Goal: Understand process/instructions: Learn how to perform a task or action

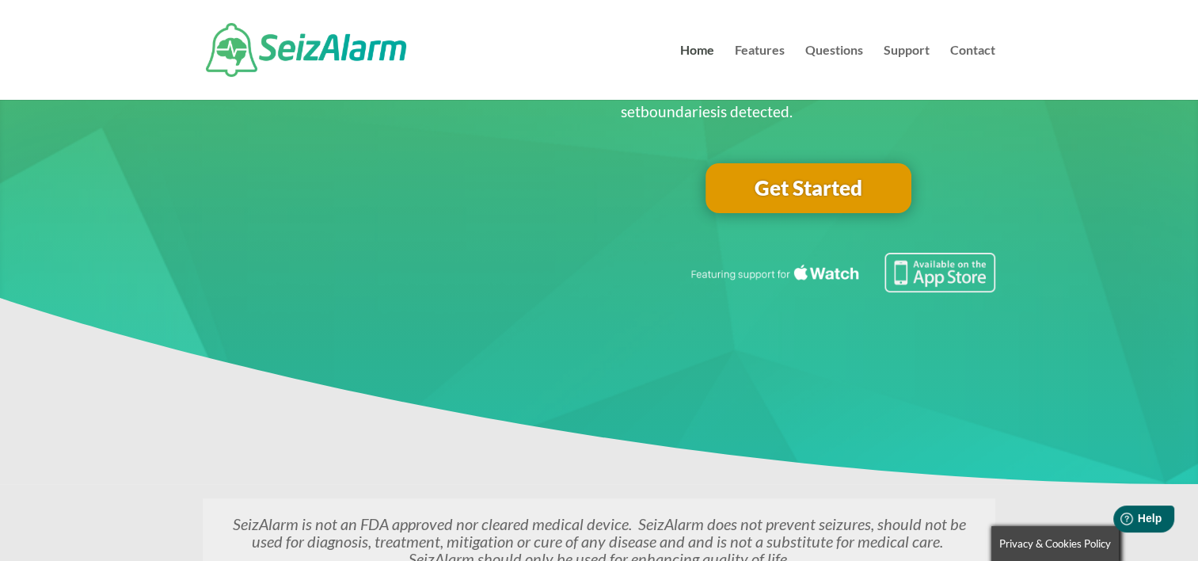
scroll to position [190, 0]
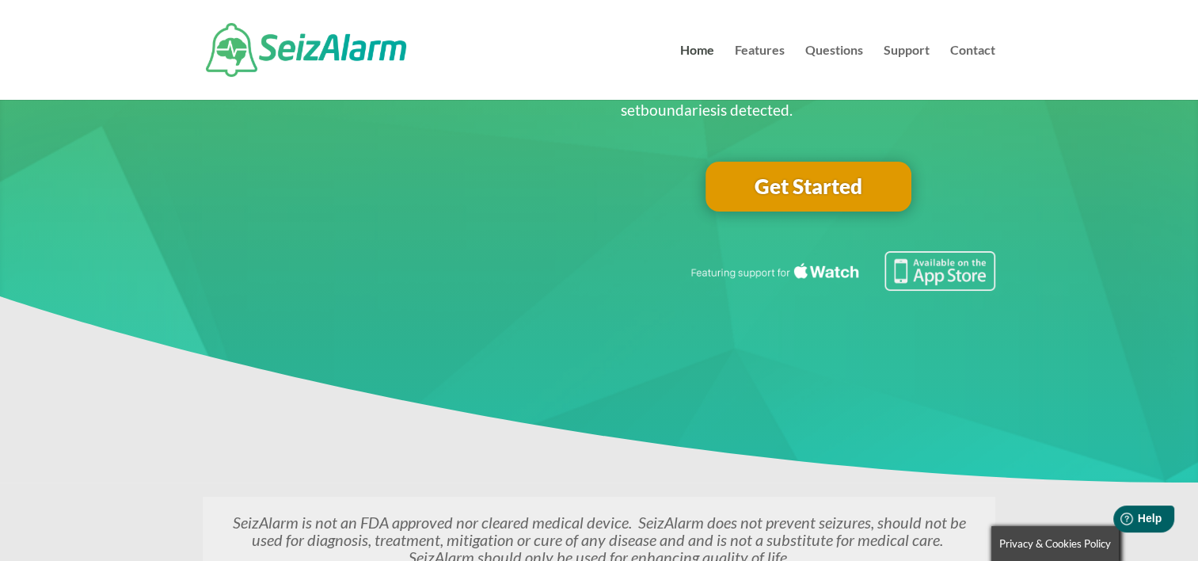
click at [759, 188] on link "Get Started" at bounding box center [809, 187] width 206 height 51
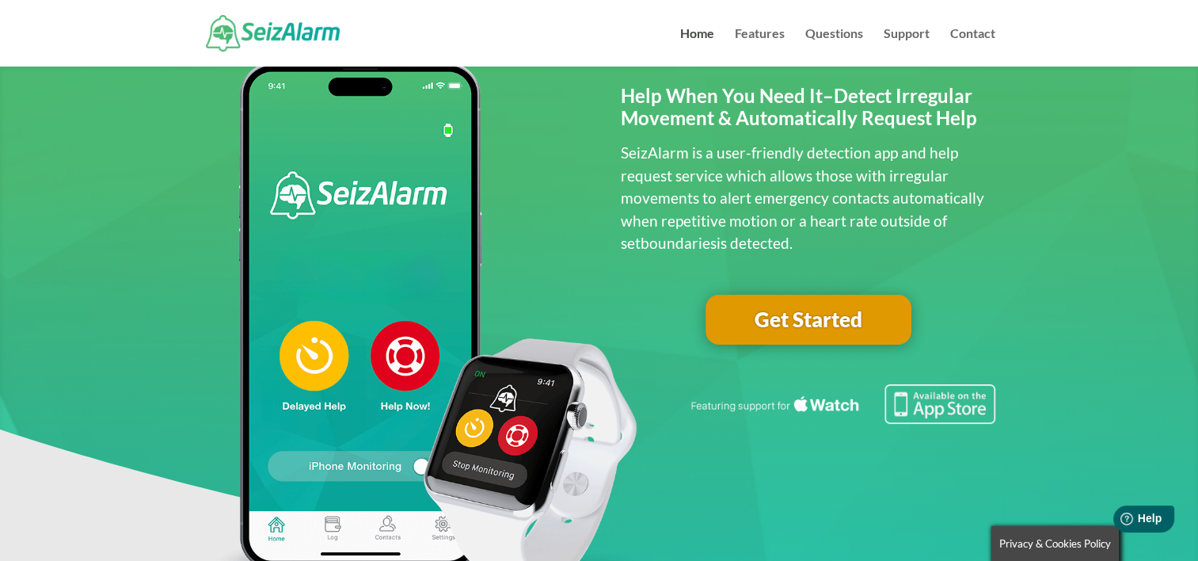
scroll to position [63, 0]
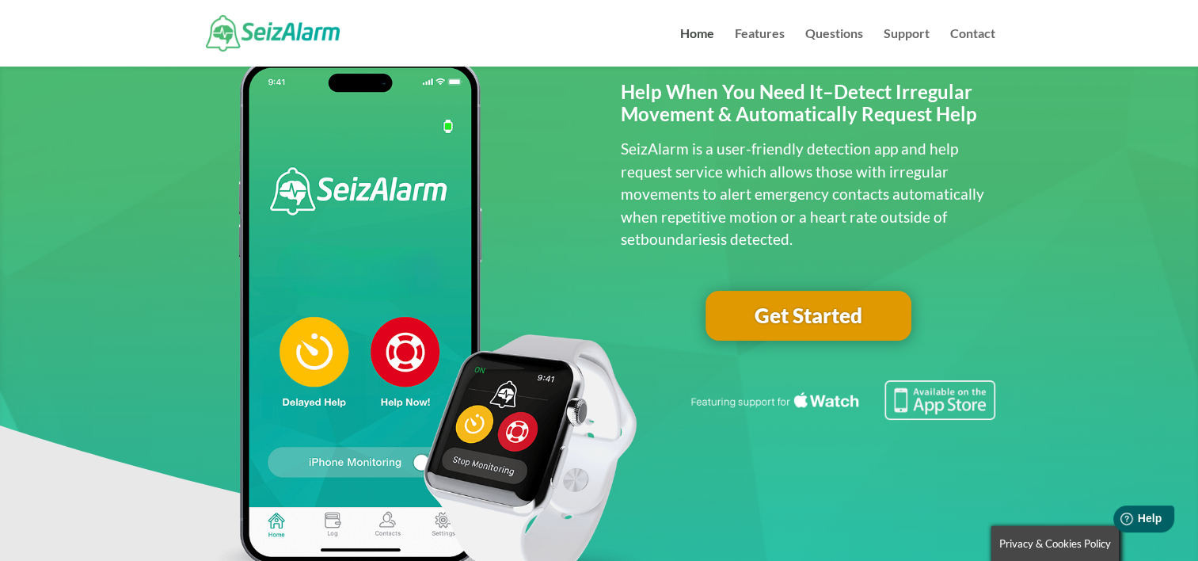
click at [1050, 116] on span at bounding box center [599, 380] width 1198 height 777
click at [12, 367] on span at bounding box center [599, 380] width 1198 height 777
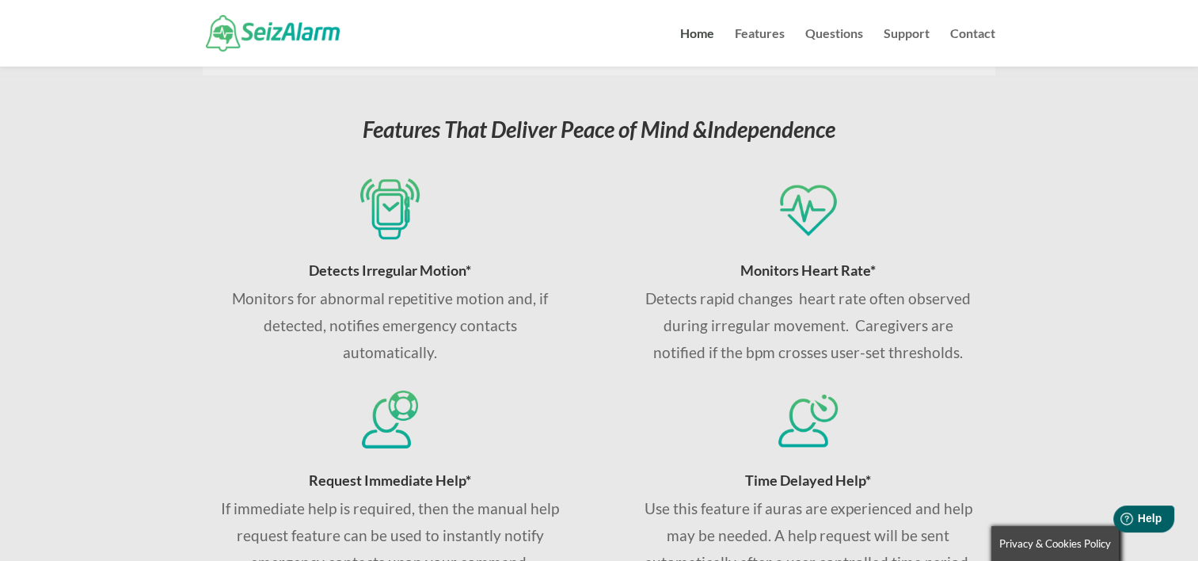
scroll to position [706, 0]
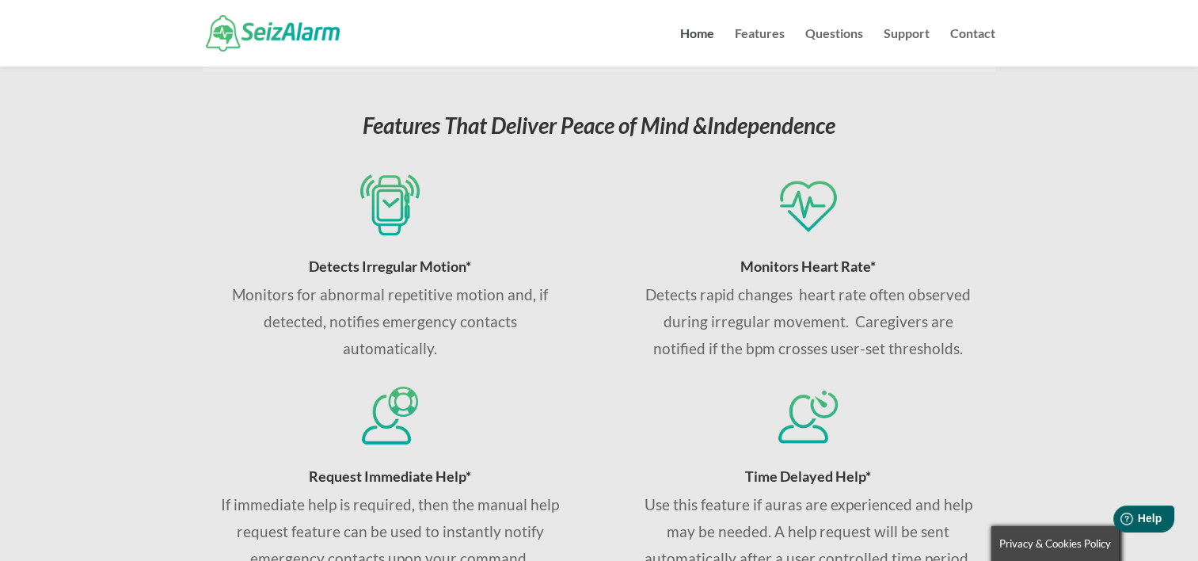
click at [188, 311] on div "Features That Deliver Peace of Mind & Independence Detects Irregular Motion* Mo…" at bounding box center [599, 553] width 1198 height 956
